Goal: Task Accomplishment & Management: Manage account settings

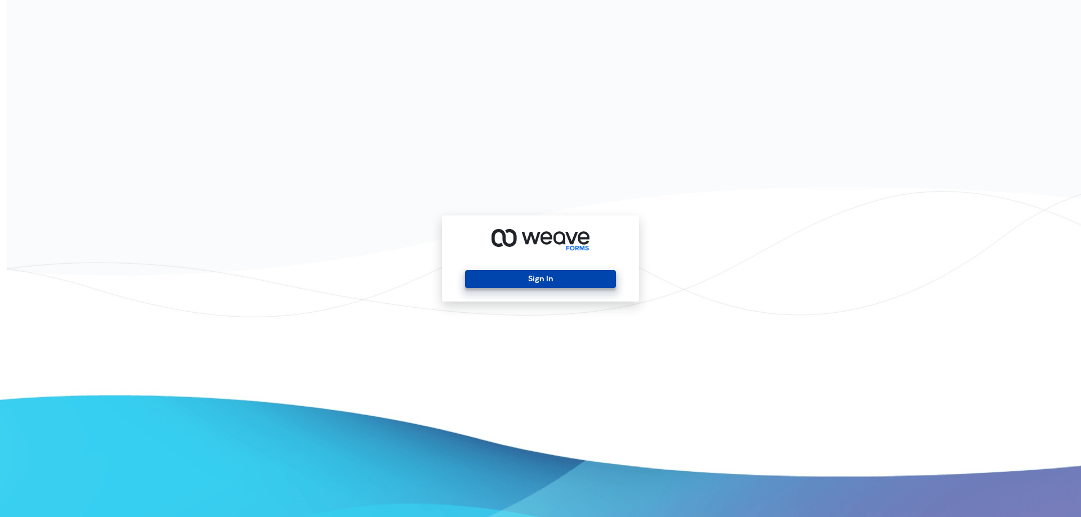
click at [572, 279] on button "Sign In" at bounding box center [540, 279] width 150 height 18
